Goal: Navigation & Orientation: Find specific page/section

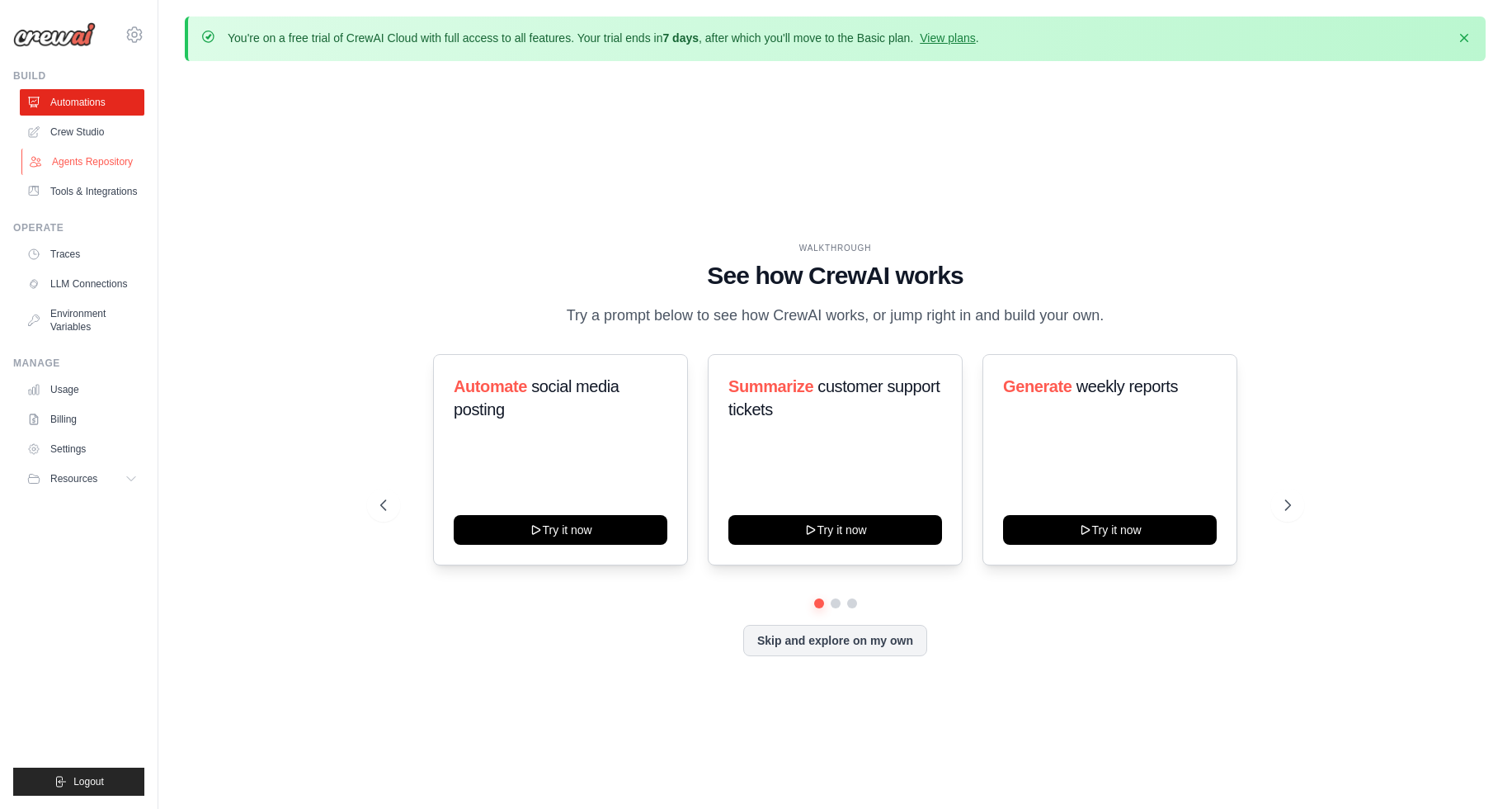
click at [67, 158] on link "Agents Repository" at bounding box center [84, 161] width 125 height 27
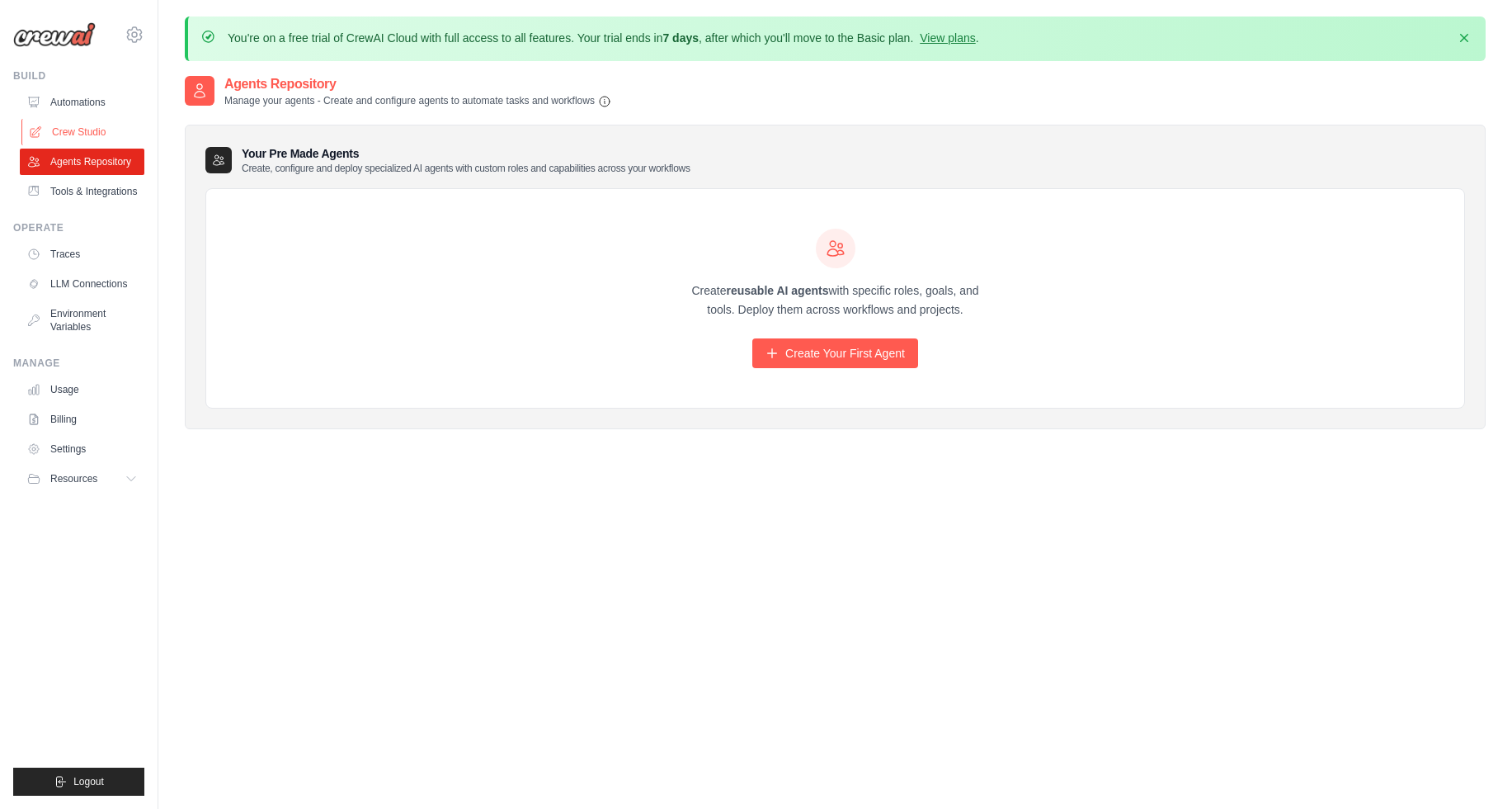
click at [65, 124] on link "Crew Studio" at bounding box center [84, 132] width 125 height 27
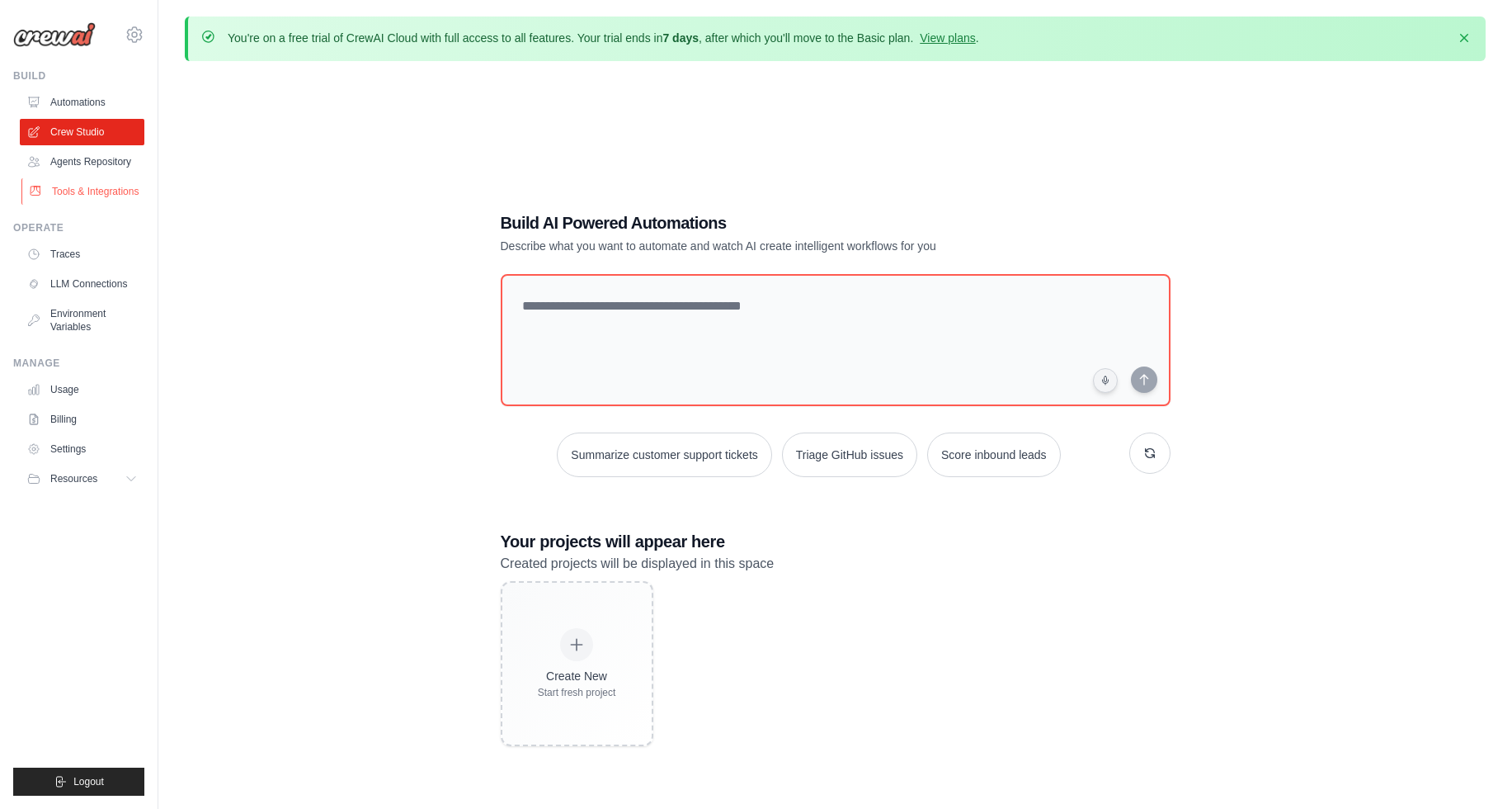
click at [98, 193] on link "Tools & Integrations" at bounding box center [84, 191] width 125 height 27
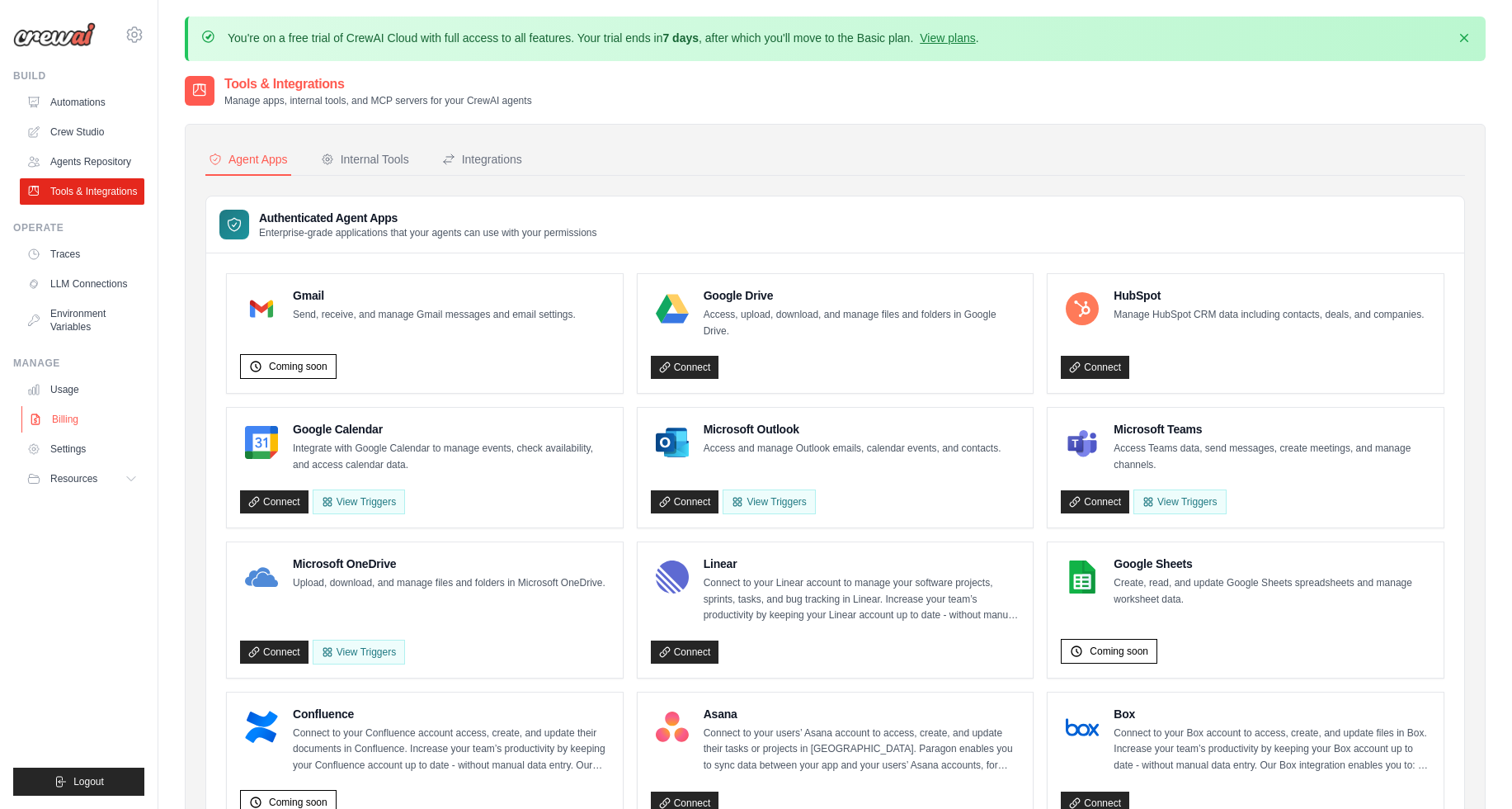
click at [63, 417] on link "Billing" at bounding box center [84, 419] width 125 height 27
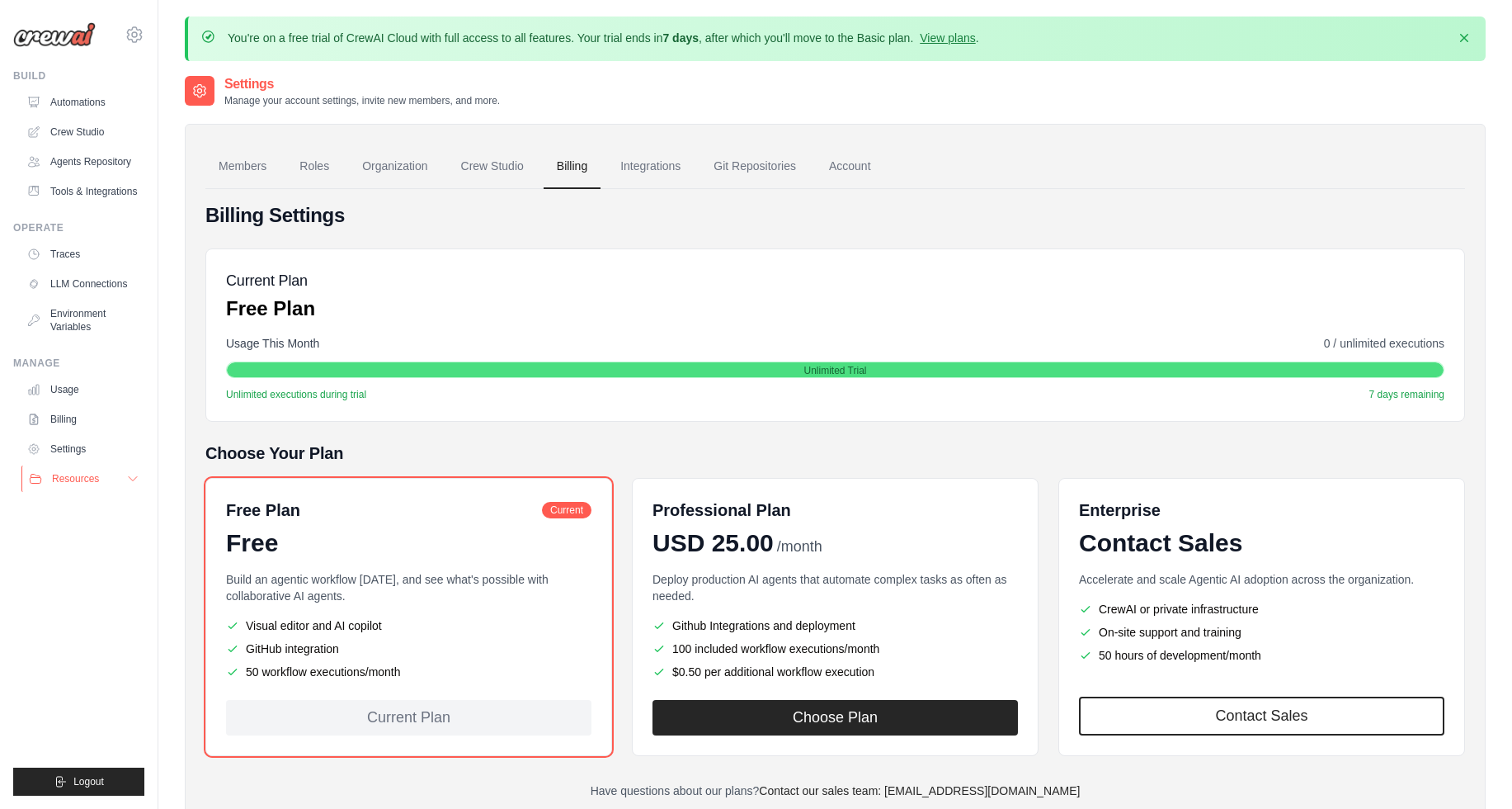
click at [75, 477] on span "Resources" at bounding box center [75, 478] width 47 height 13
click at [86, 497] on link "Documentation" at bounding box center [89, 506] width 115 height 23
